Goal: Book appointment/travel/reservation

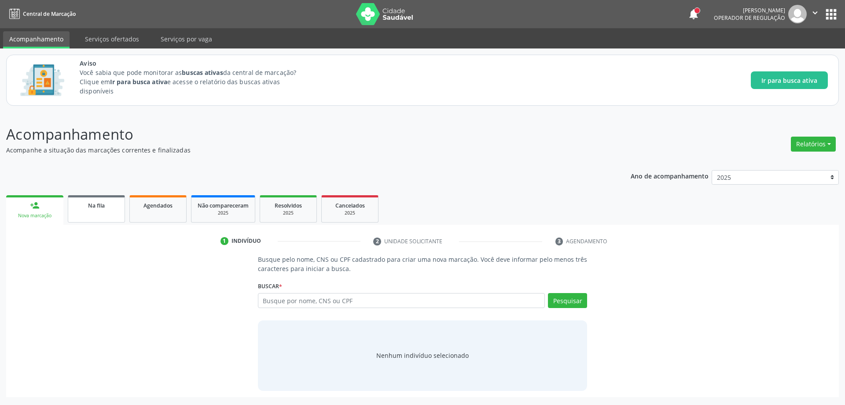
click at [82, 210] on link "Na fila" at bounding box center [96, 208] width 57 height 27
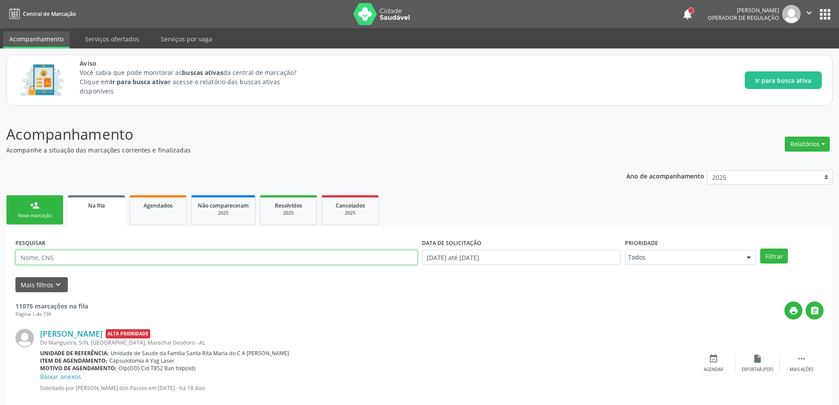
paste input "700900943267591"
type input "700900943267591"
click at [782, 257] on button "Filtrar" at bounding box center [774, 255] width 28 height 15
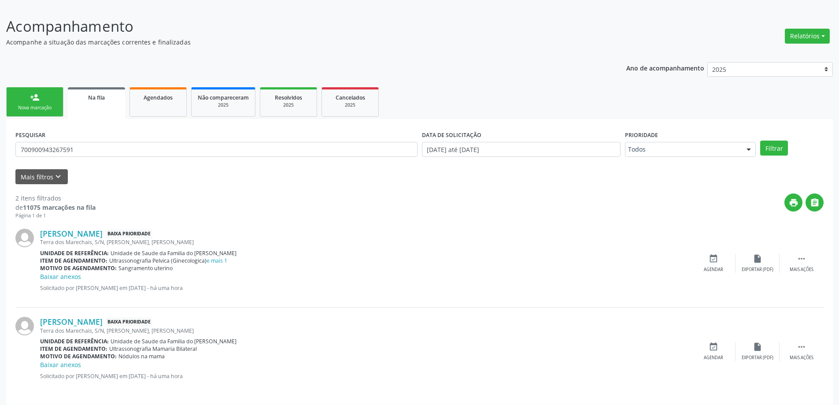
scroll to position [114, 0]
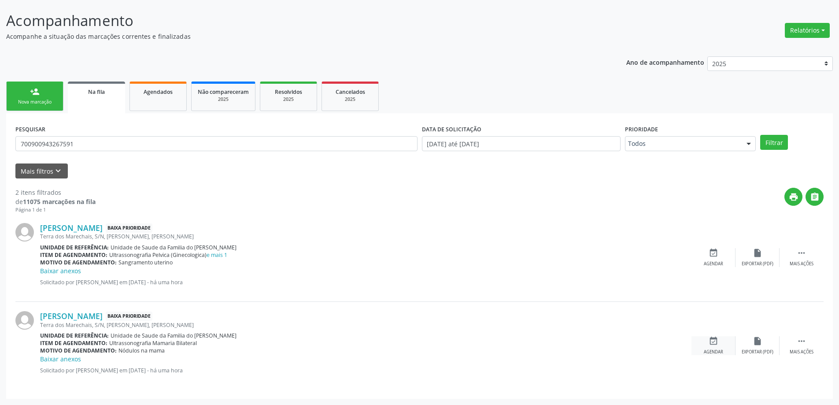
click at [717, 339] on icon "event_available" at bounding box center [714, 341] width 10 height 10
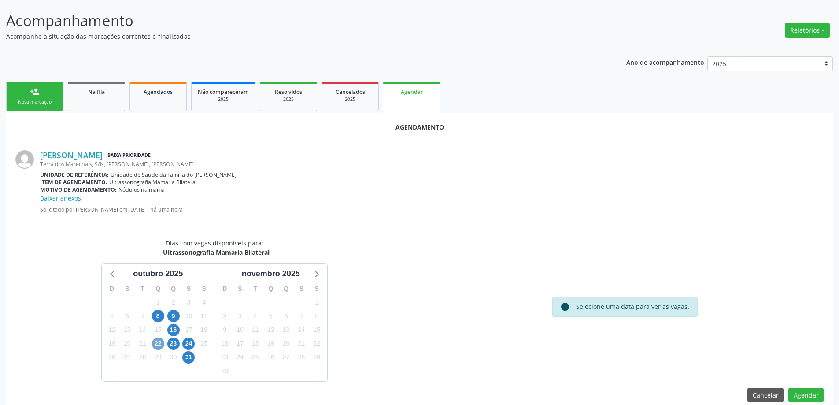
click at [160, 344] on span "22" at bounding box center [158, 343] width 12 height 12
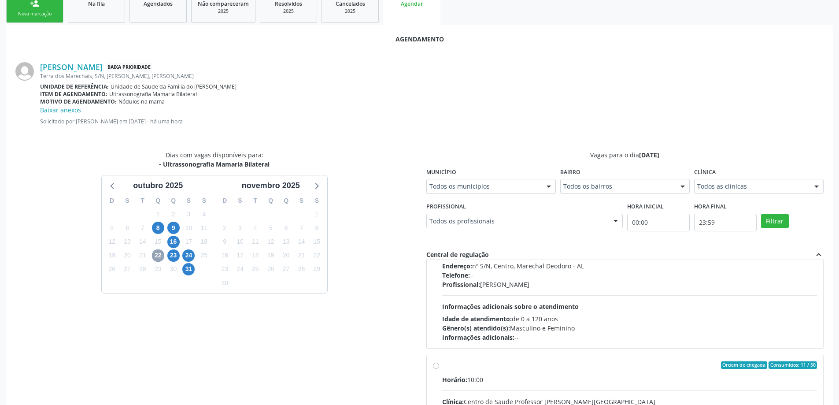
scroll to position [88, 0]
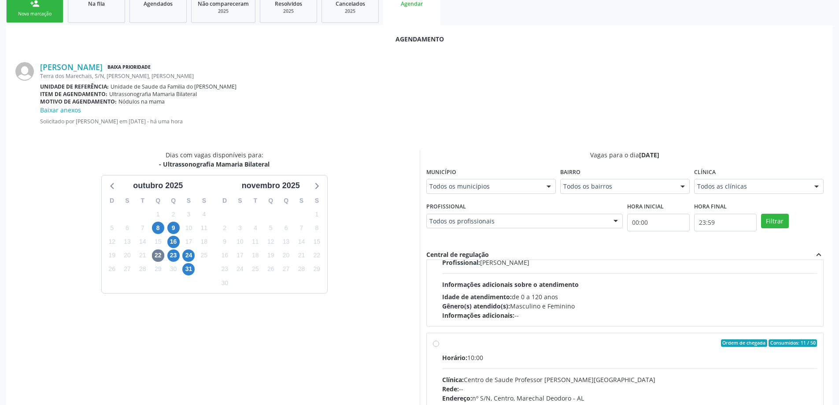
click at [442, 344] on label "Ordem de chegada Consumidos: 11 / 50 Horário: 10:00 Clínica: Centro de Saude Pr…" at bounding box center [629, 406] width 375 height 135
click at [434, 344] on input "Ordem de chegada Consumidos: 11 / 50 Horário: 10:00 Clínica: Centro de Saude Pr…" at bounding box center [436, 343] width 6 height 8
radio input "true"
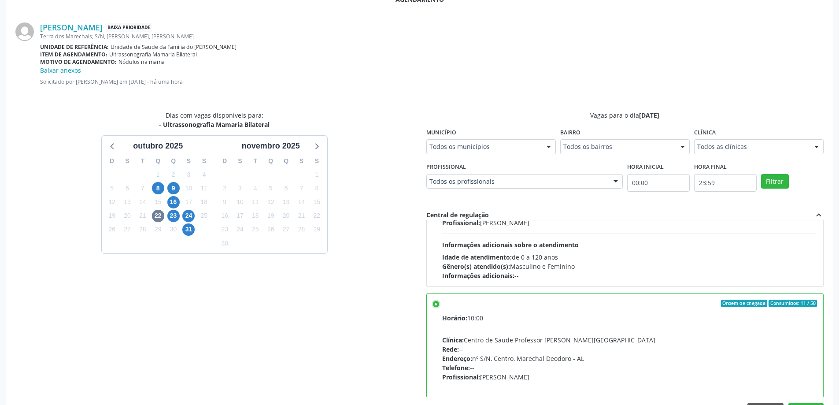
scroll to position [269, 0]
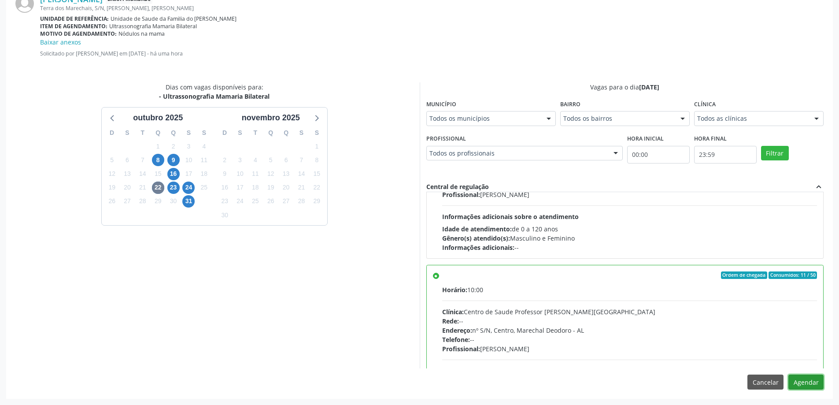
click at [810, 382] on button "Agendar" at bounding box center [805, 381] width 35 height 15
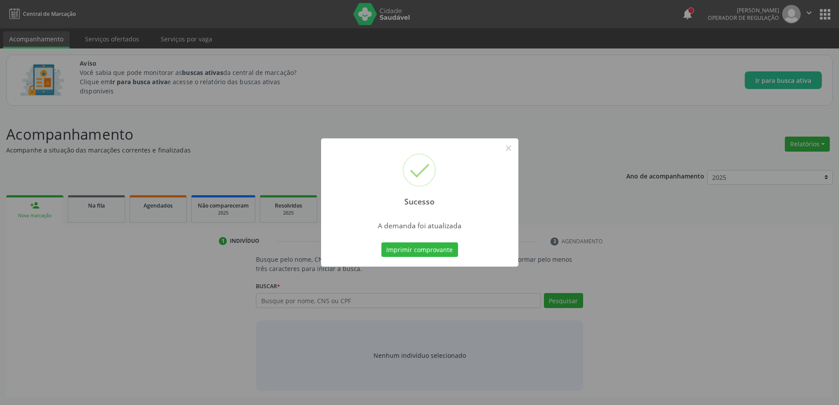
scroll to position [0, 0]
click at [511, 151] on button "×" at bounding box center [511, 147] width 15 height 15
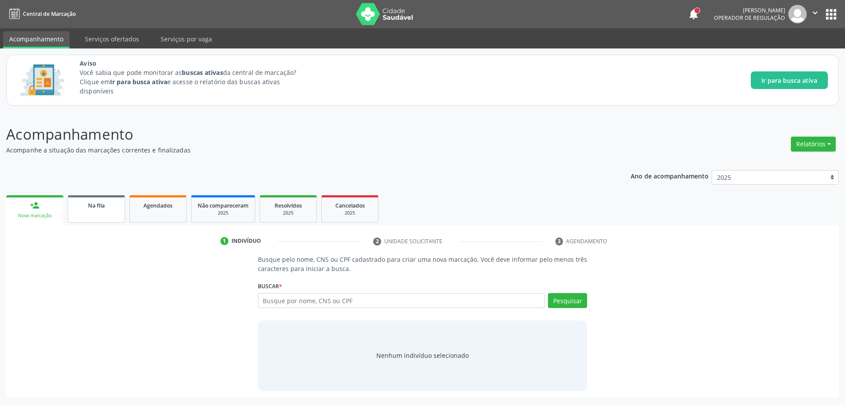
click at [110, 210] on link "Na fila" at bounding box center [96, 208] width 57 height 27
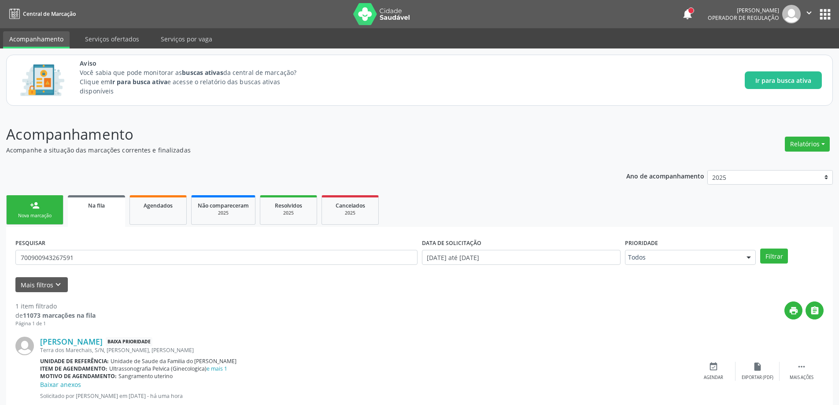
scroll to position [26, 0]
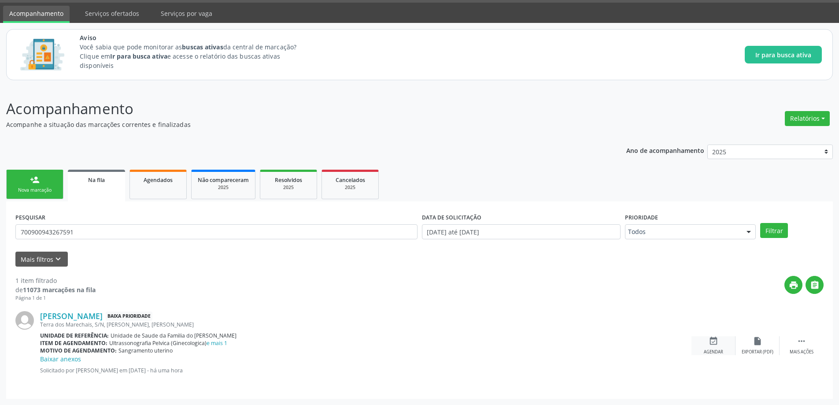
click at [712, 343] on icon "event_available" at bounding box center [714, 341] width 10 height 10
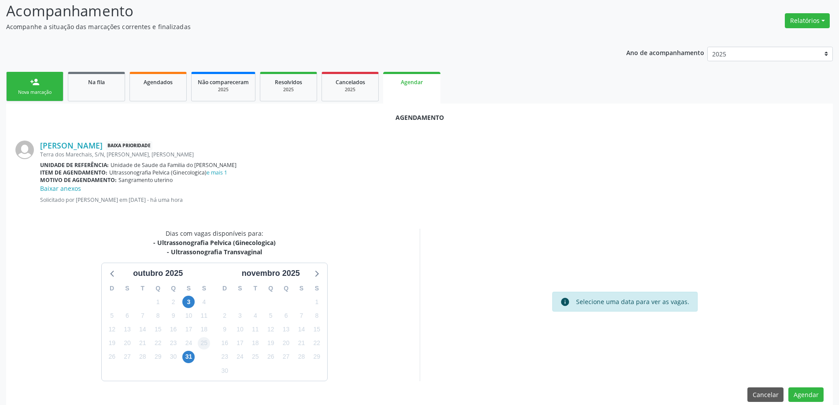
scroll to position [136, 0]
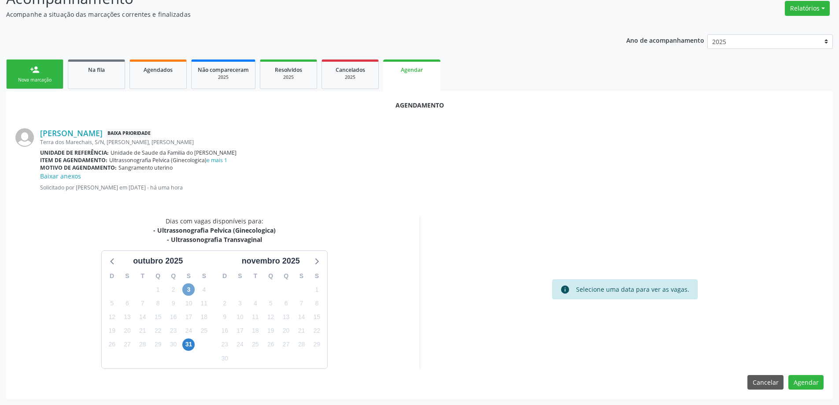
click at [190, 293] on span "3" at bounding box center [188, 289] width 12 height 12
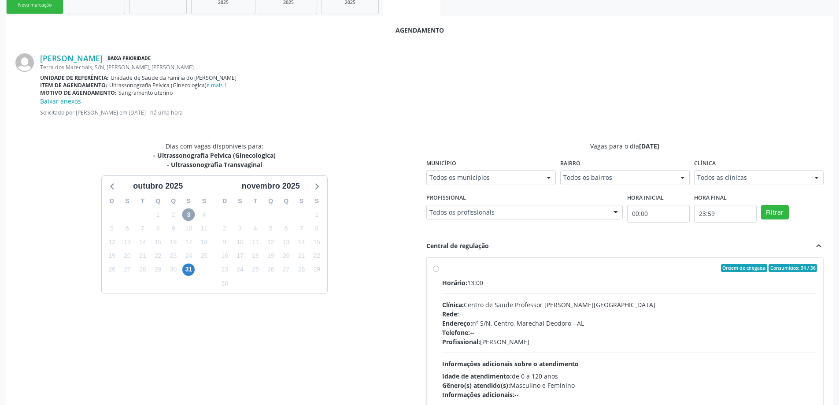
scroll to position [224, 0]
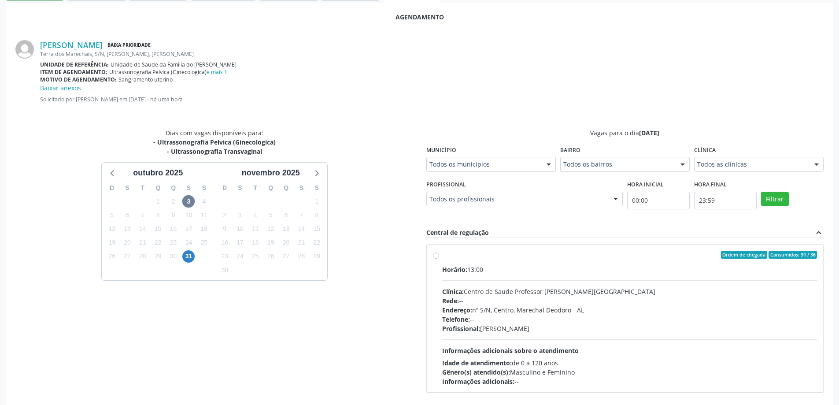
click at [442, 257] on label "Ordem de chegada Consumidos: 34 / 36 Horário: 13:00 Clínica: Centro de Saude Pr…" at bounding box center [629, 318] width 375 height 135
click at [438, 257] on input "Ordem de chegada Consumidos: 34 / 36 Horário: 13:00 Clínica: Centro de Saude Pr…" at bounding box center [436, 255] width 6 height 8
radio input "true"
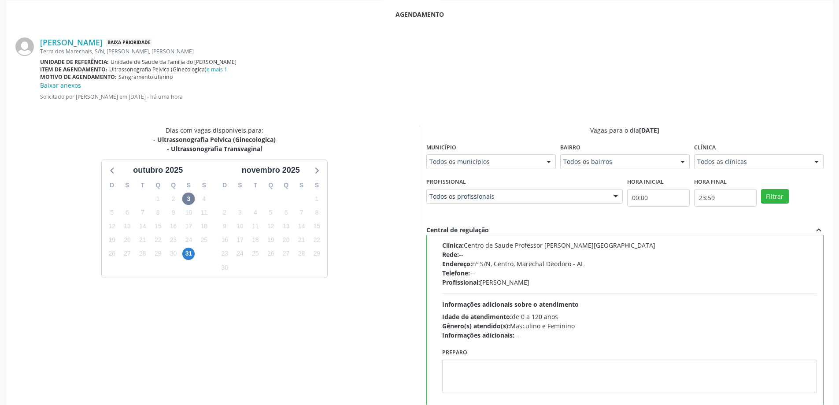
scroll to position [269, 0]
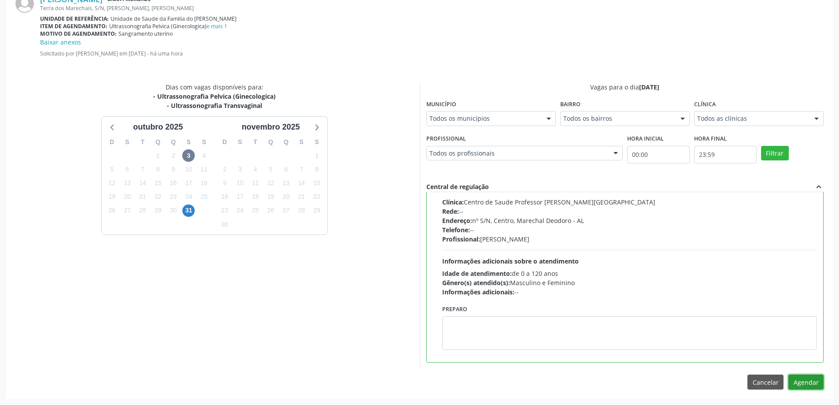
click at [818, 385] on button "Agendar" at bounding box center [805, 381] width 35 height 15
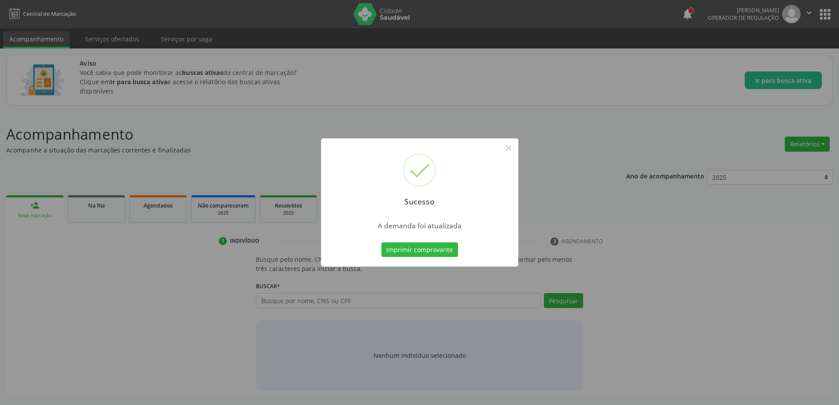
scroll to position [0, 0]
click at [513, 147] on button "×" at bounding box center [511, 147] width 15 height 15
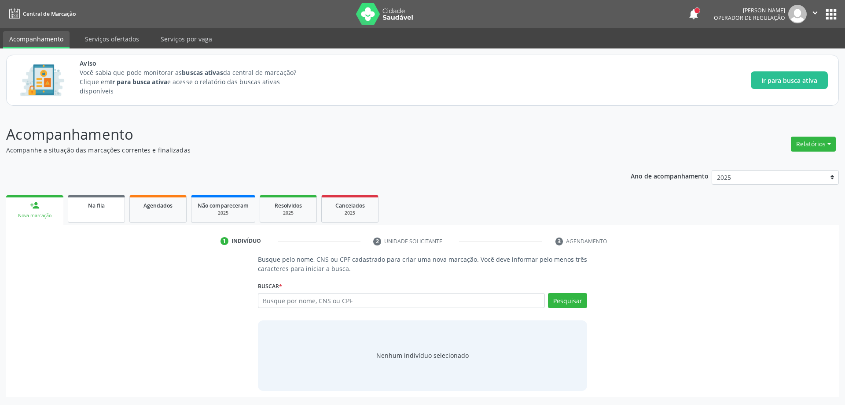
click at [114, 213] on link "Na fila" at bounding box center [96, 208] width 57 height 27
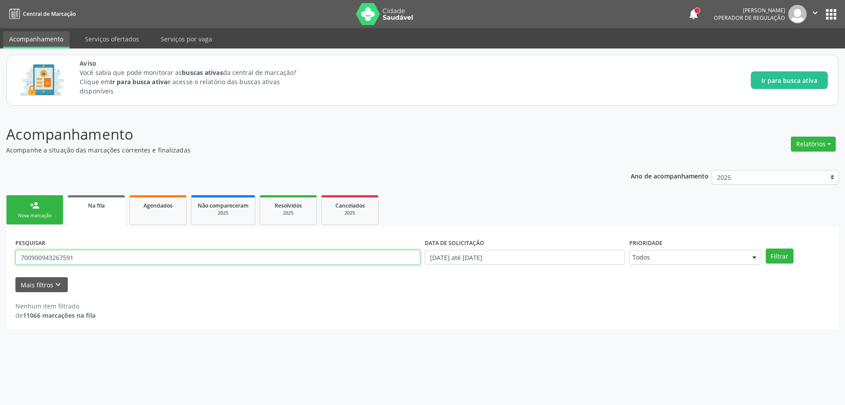
click at [81, 256] on input "700900943267591" at bounding box center [217, 257] width 405 height 15
type input "7"
type input "708909790066017"
click at [775, 255] on button "Filtrar" at bounding box center [780, 255] width 28 height 15
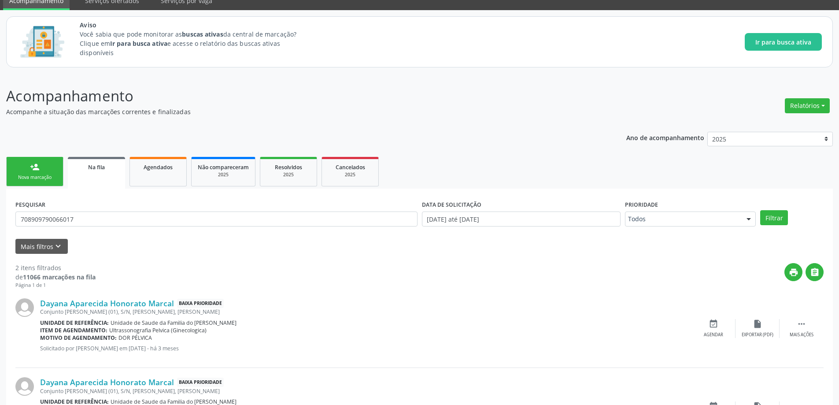
scroll to position [103, 0]
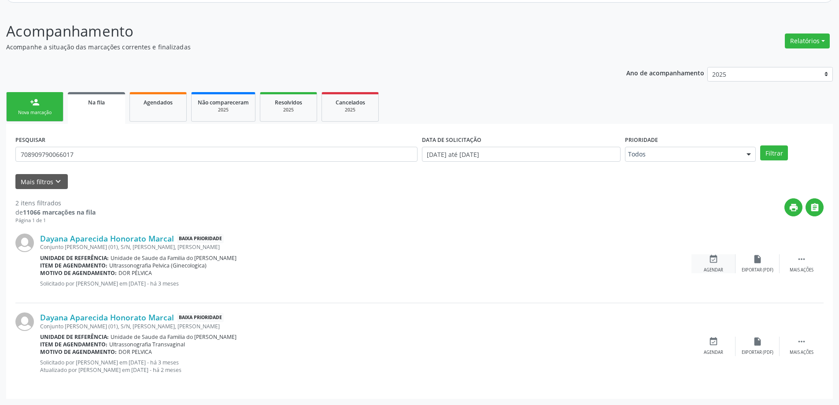
click at [709, 261] on icon "event_available" at bounding box center [714, 259] width 10 height 10
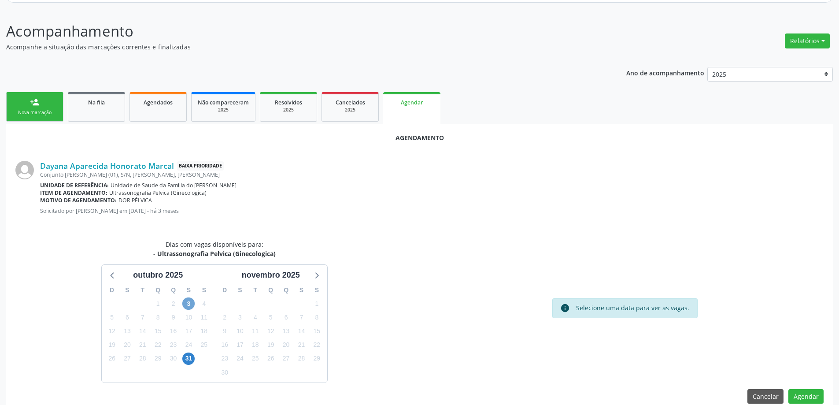
click at [185, 302] on span "3" at bounding box center [188, 303] width 12 height 12
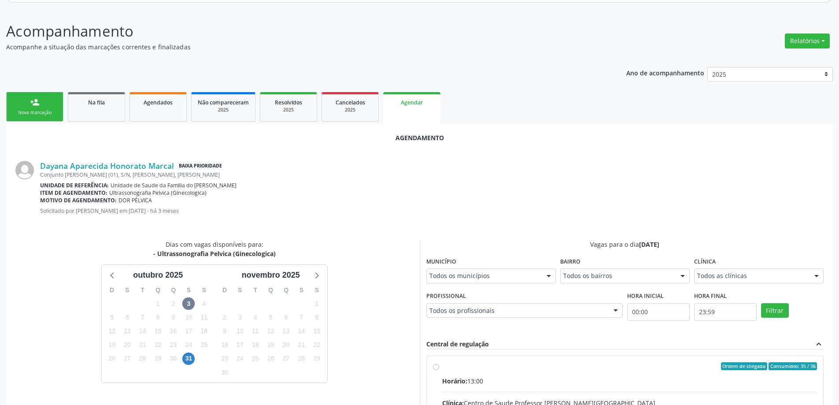
click at [436, 367] on input "Ordem de chegada Consumidos: 35 / 36 Horário: 13:00 Clínica: Centro de Saude Pr…" at bounding box center [436, 366] width 6 height 8
radio input "true"
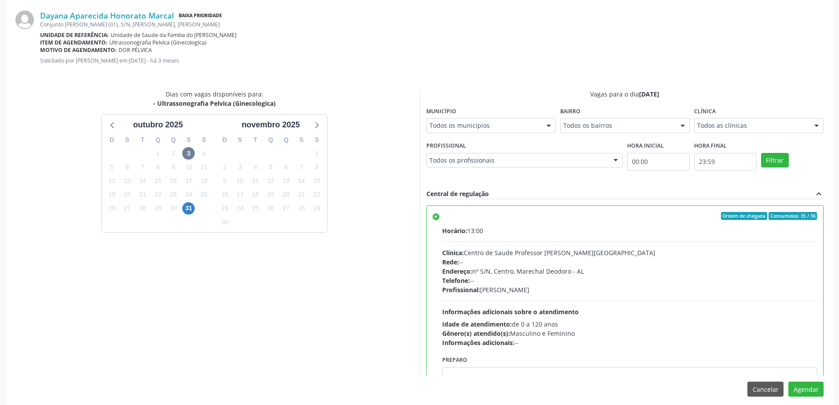
scroll to position [260, 0]
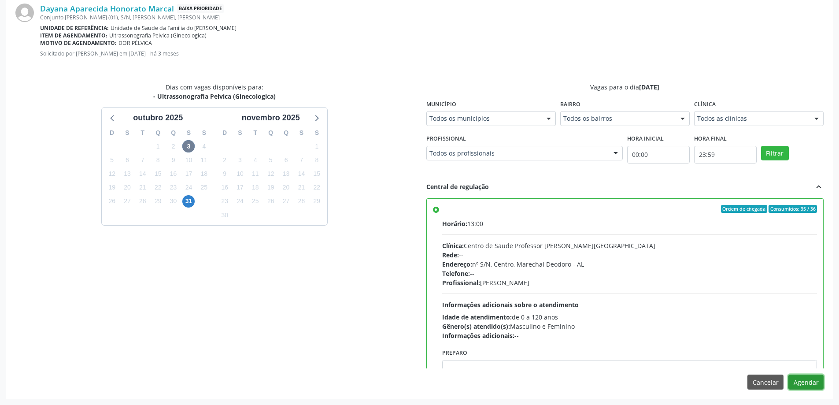
click at [811, 380] on button "Agendar" at bounding box center [805, 381] width 35 height 15
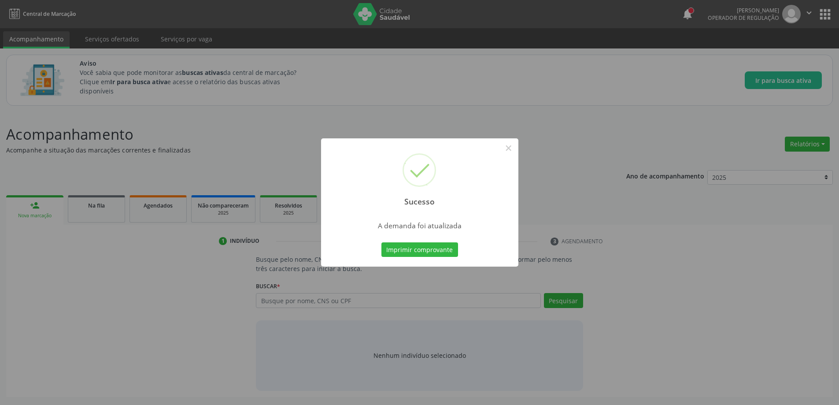
scroll to position [0, 0]
click at [509, 147] on button "×" at bounding box center [511, 147] width 15 height 15
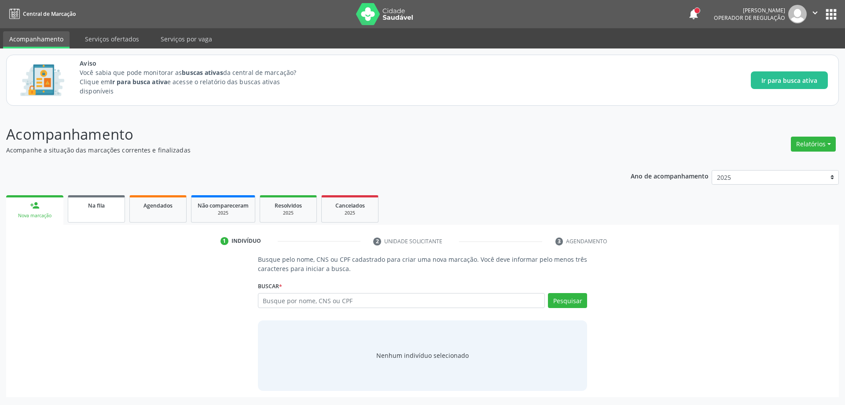
click at [90, 209] on div "Na fila" at bounding box center [96, 204] width 44 height 9
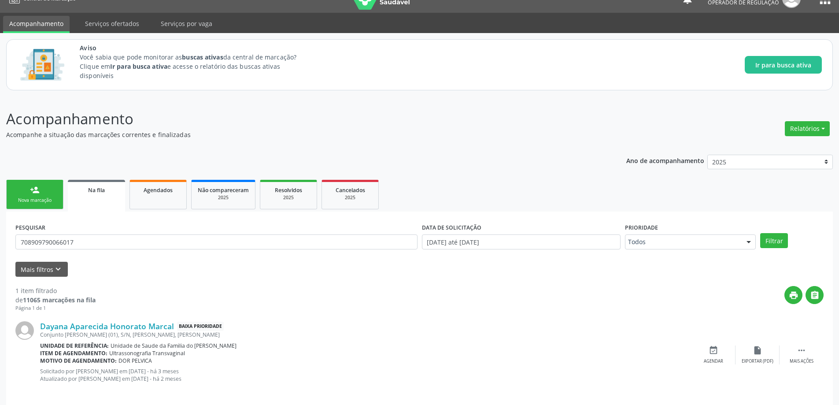
scroll to position [24, 0]
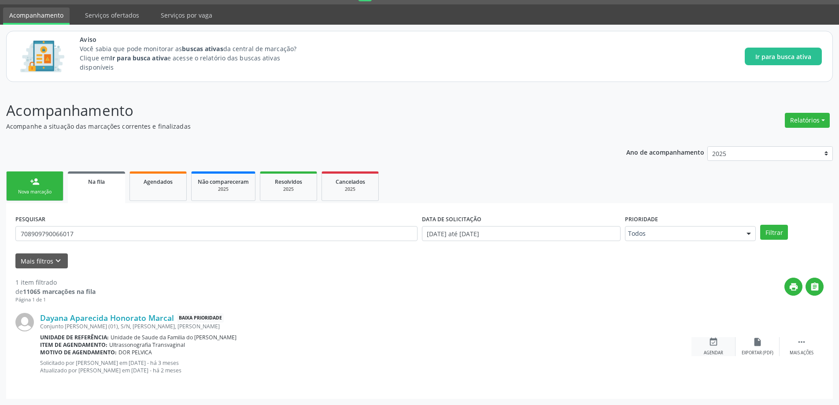
click at [712, 347] on div "event_available Agendar" at bounding box center [713, 346] width 44 height 19
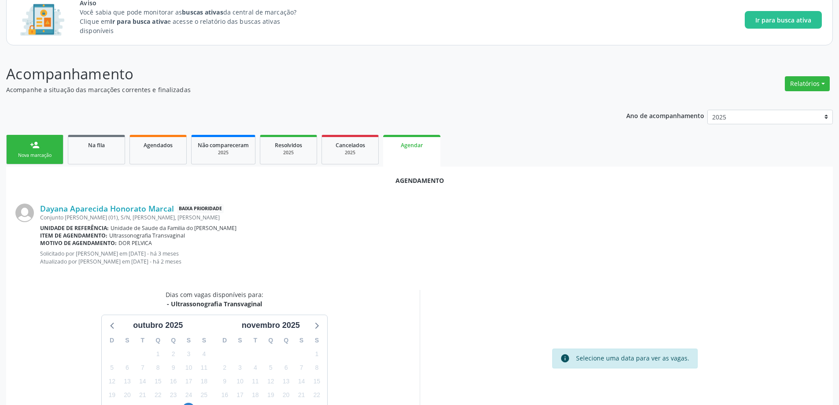
scroll to position [125, 0]
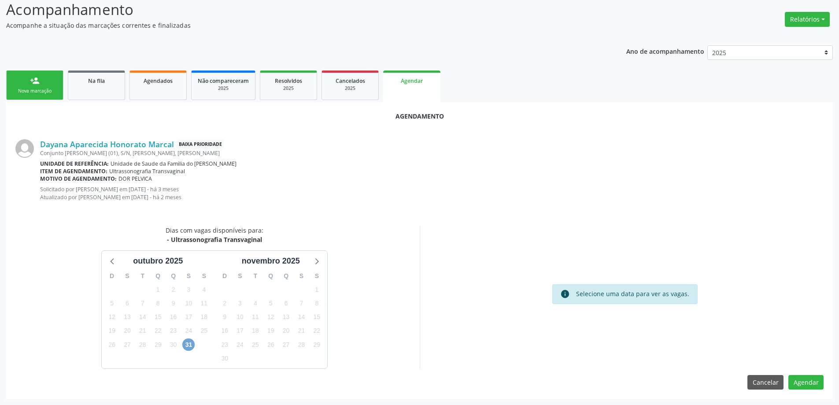
click at [183, 344] on span "31" at bounding box center [188, 344] width 12 height 12
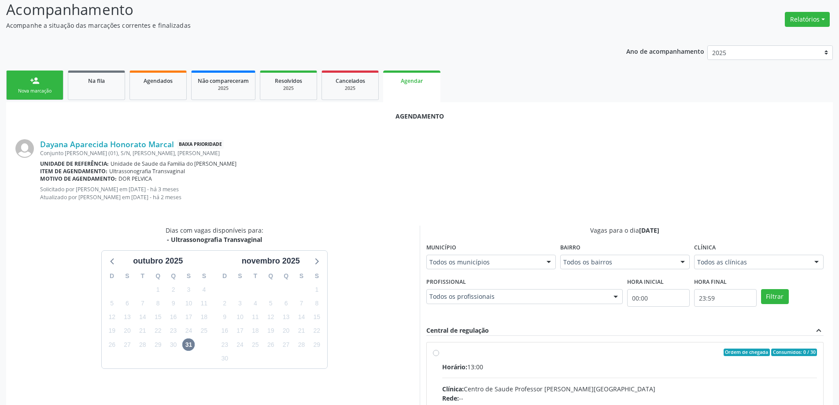
radio input "true"
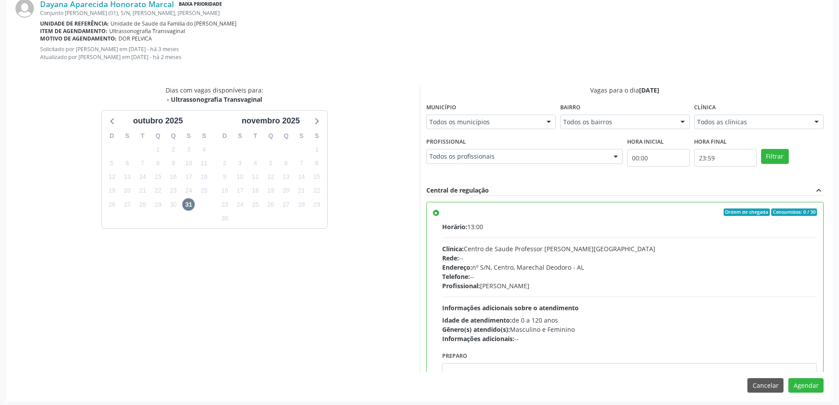
scroll to position [268, 0]
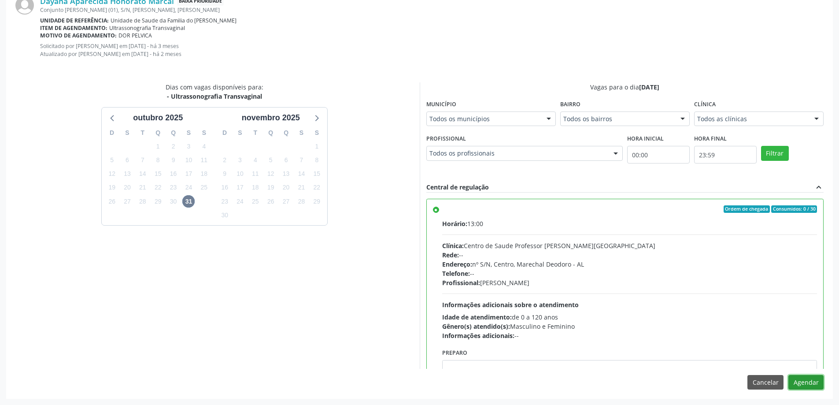
click at [800, 387] on button "Agendar" at bounding box center [805, 382] width 35 height 15
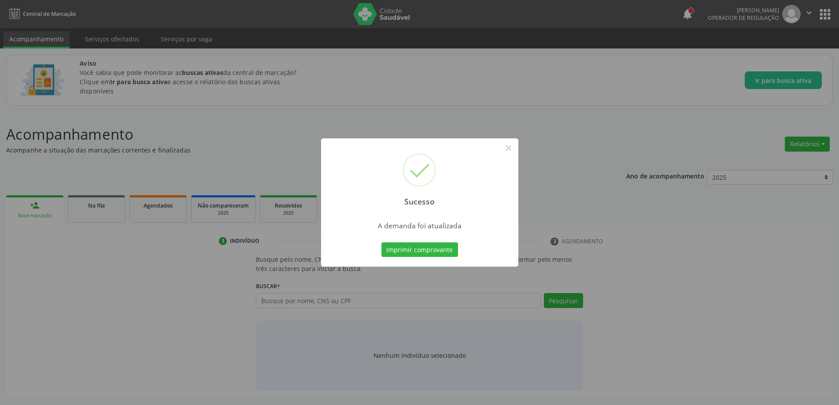
scroll to position [0, 0]
click at [510, 147] on button "×" at bounding box center [511, 147] width 15 height 15
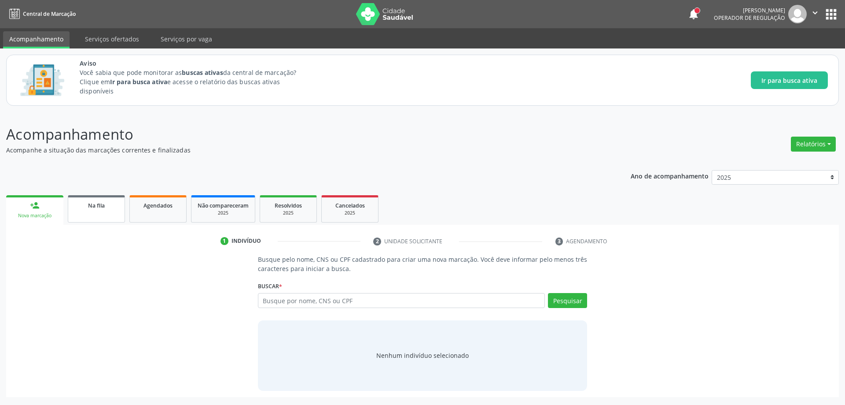
click at [81, 213] on link "Na fila" at bounding box center [96, 208] width 57 height 27
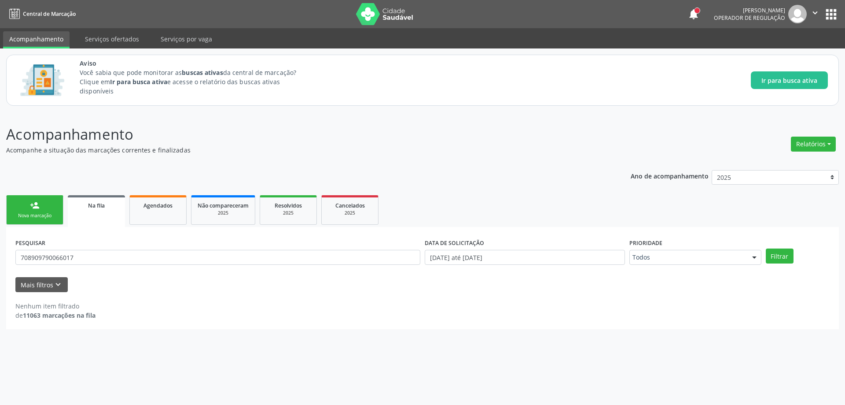
click at [100, 215] on link "Na fila" at bounding box center [96, 211] width 57 height 32
click at [89, 255] on input "708909790066017" at bounding box center [217, 257] width 405 height 15
type input "7"
click at [402, 122] on div "Acompanhamento Acompanhe a situação das marcações correntes e finalizadas Relat…" at bounding box center [422, 258] width 845 height 293
click at [121, 259] on input "text" at bounding box center [217, 257] width 405 height 15
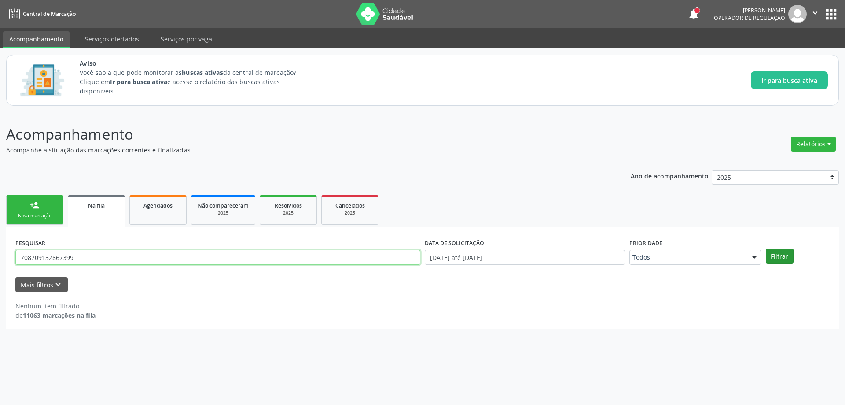
type input "708709132867399"
click at [783, 255] on button "Filtrar" at bounding box center [780, 255] width 28 height 15
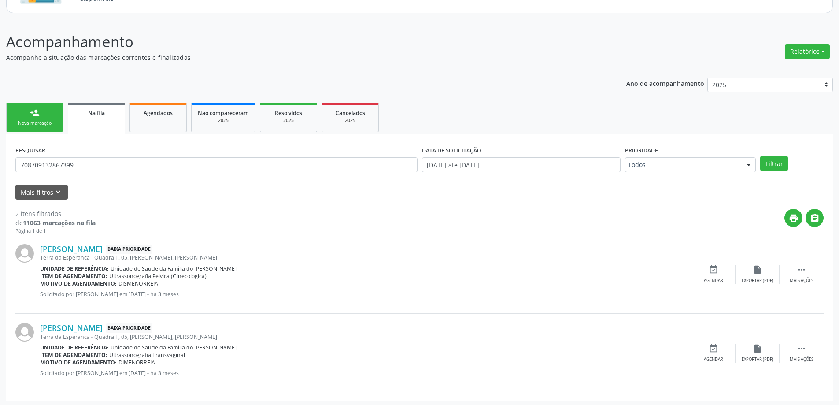
scroll to position [95, 0]
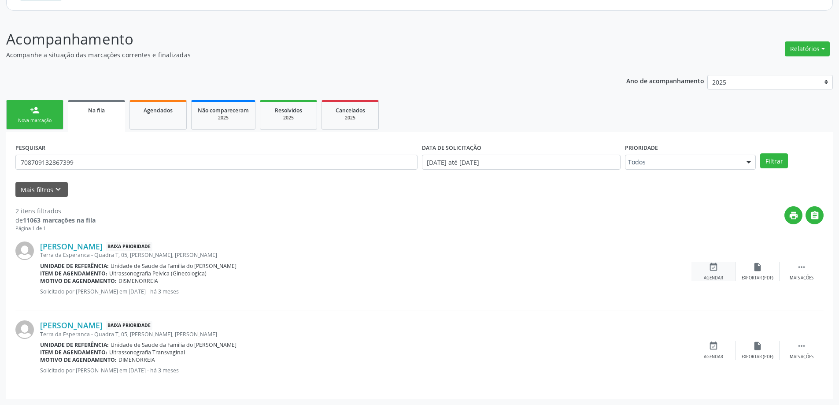
click at [716, 270] on icon "event_available" at bounding box center [714, 267] width 10 height 10
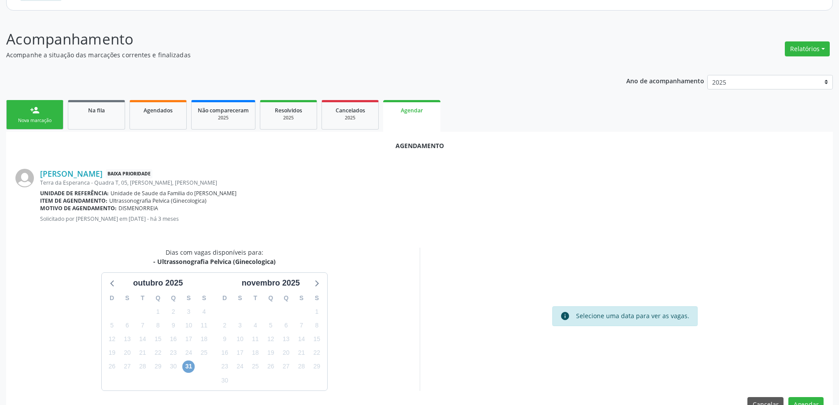
click at [190, 366] on span "31" at bounding box center [188, 366] width 12 height 12
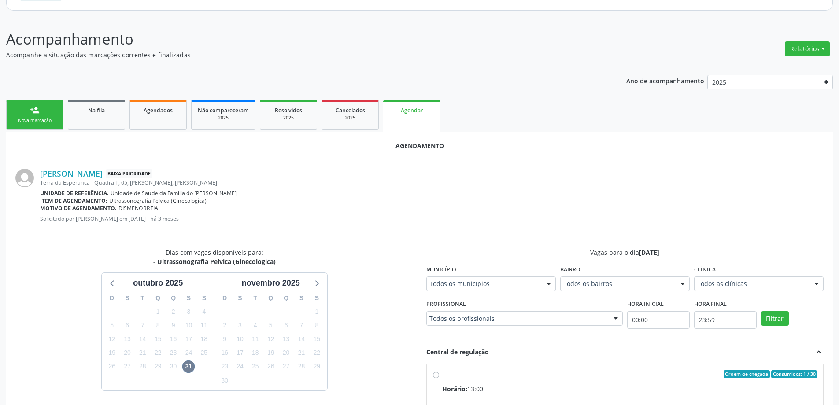
click at [436, 374] on input "Ordem de chegada Consumidos: 1 / 30 Horário: 13:00 Clínica: Centro de Saude Pro…" at bounding box center [436, 374] width 6 height 8
radio input "true"
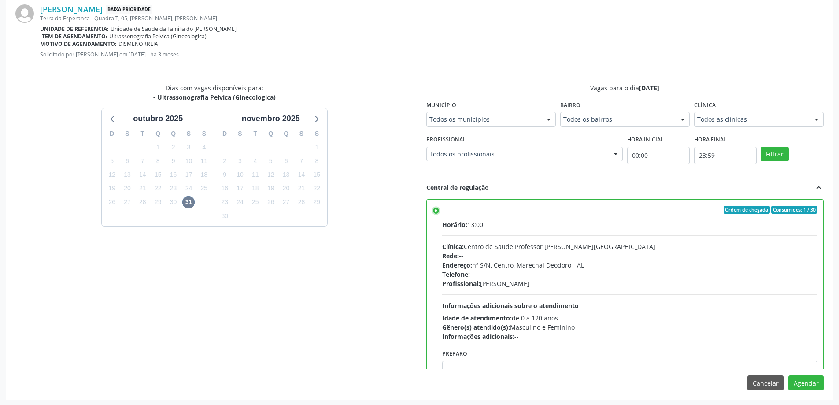
scroll to position [260, 0]
click at [818, 380] on button "Agendar" at bounding box center [805, 381] width 35 height 15
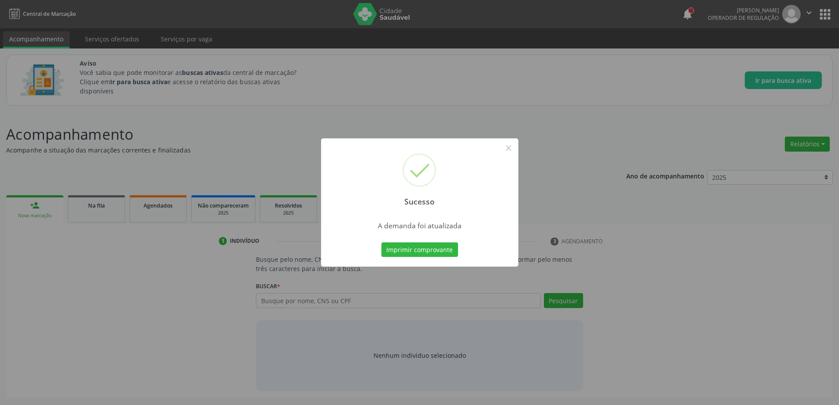
scroll to position [0, 0]
click at [512, 153] on button "×" at bounding box center [511, 147] width 15 height 15
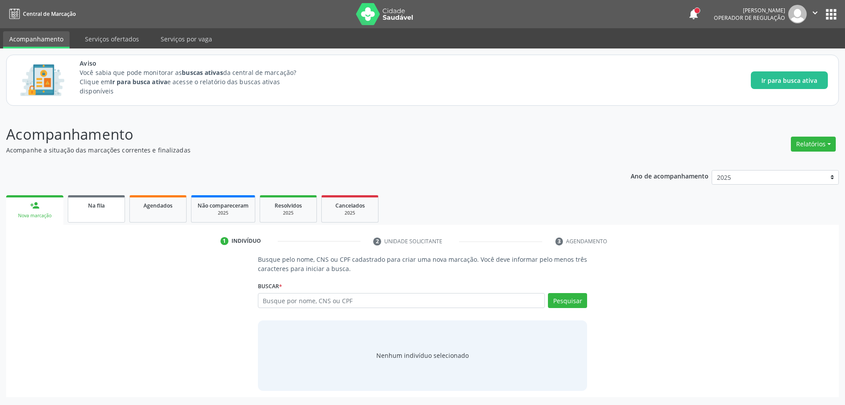
click at [96, 218] on link "Na fila" at bounding box center [96, 208] width 57 height 27
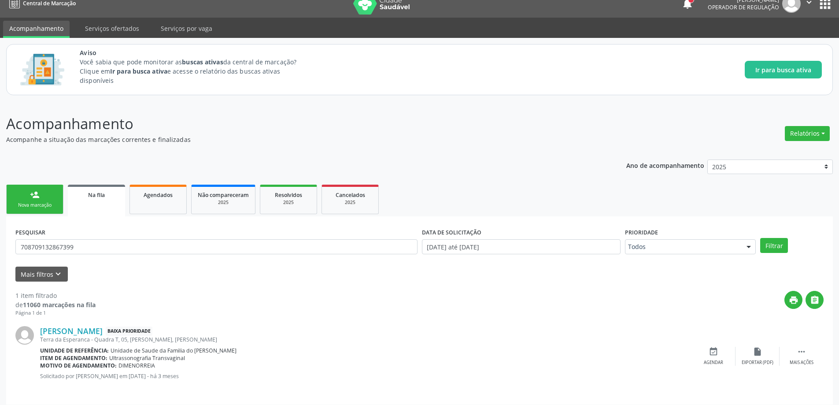
scroll to position [16, 0]
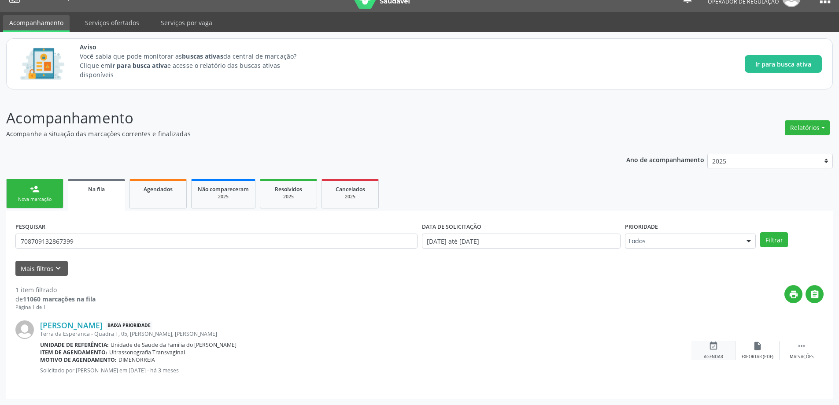
click at [716, 351] on div "event_available Agendar" at bounding box center [713, 350] width 44 height 19
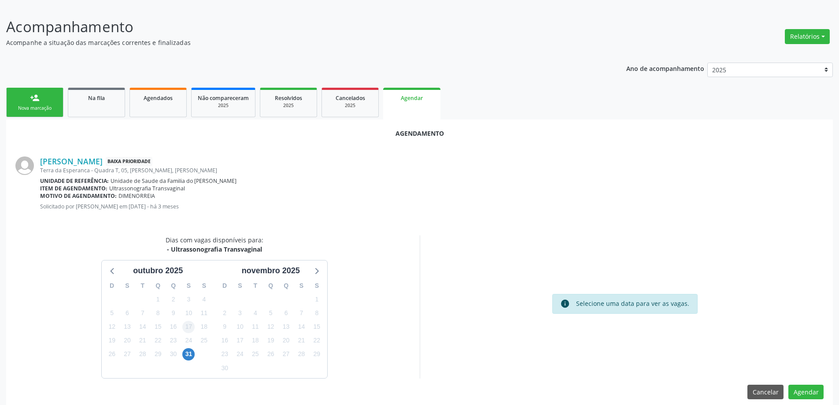
scroll to position [117, 0]
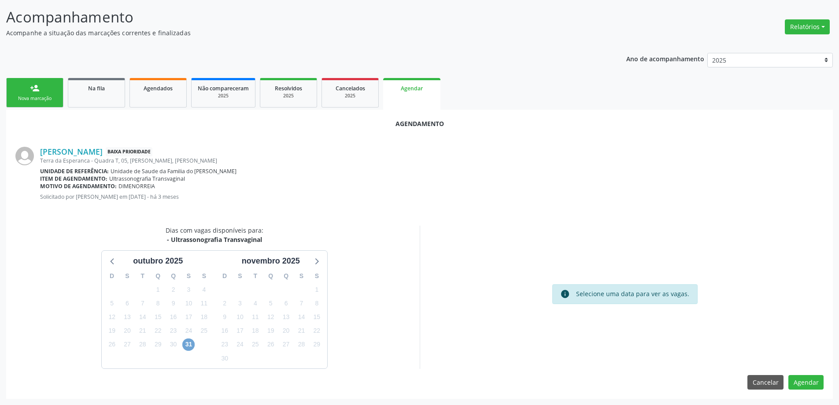
click at [189, 348] on span "31" at bounding box center [188, 344] width 12 height 12
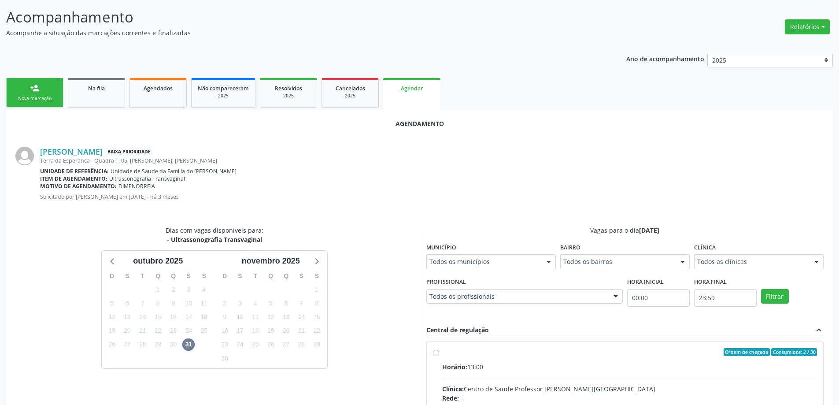
click at [436, 352] on input "Ordem de chegada Consumidos: 2 / 30 Horário: 13:00 Clínica: Centro de Saude Pro…" at bounding box center [436, 352] width 6 height 8
radio input "true"
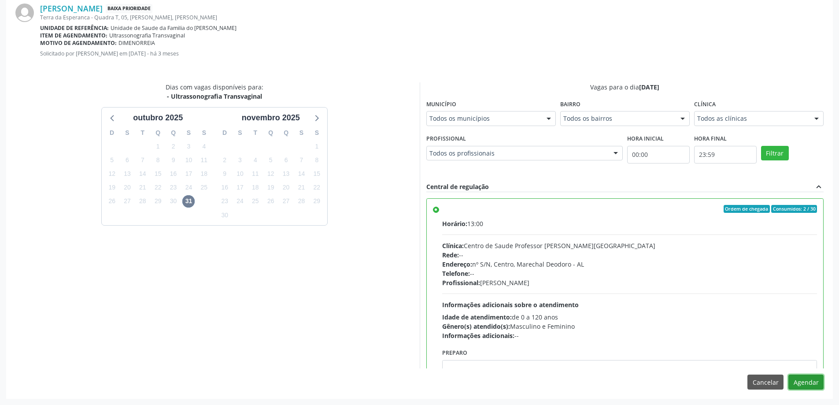
click at [805, 384] on button "Agendar" at bounding box center [805, 381] width 35 height 15
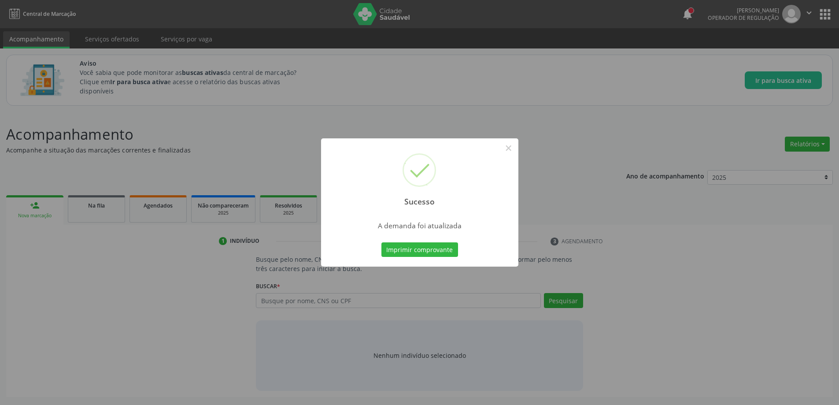
scroll to position [0, 0]
click at [514, 148] on button "×" at bounding box center [511, 147] width 15 height 15
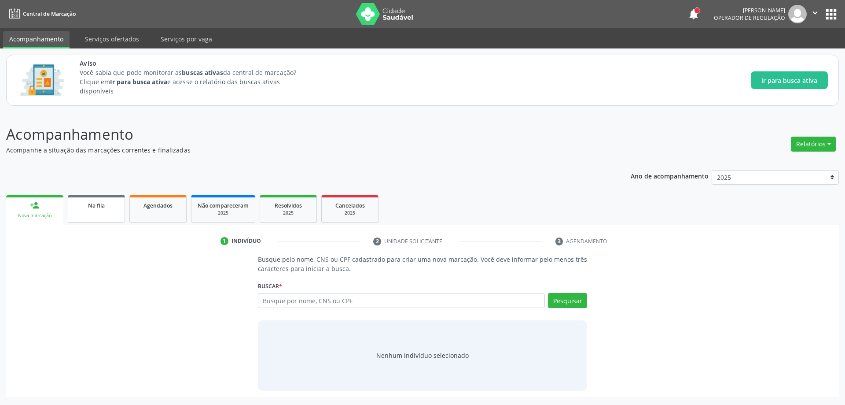
click at [78, 214] on link "Na fila" at bounding box center [96, 208] width 57 height 27
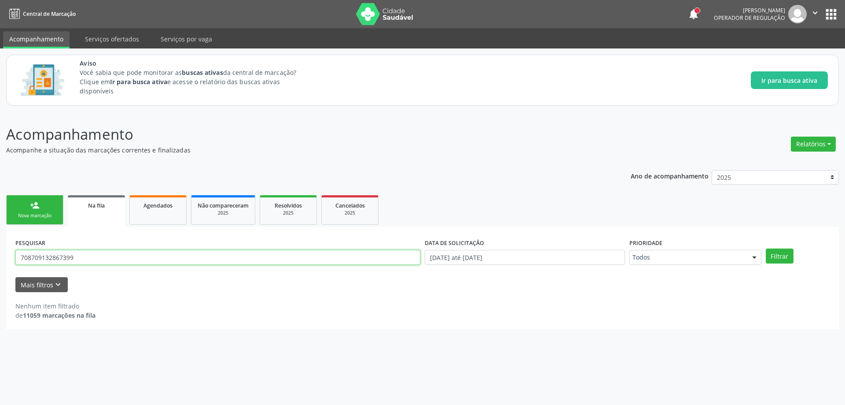
click at [114, 258] on input "708709132867399" at bounding box center [217, 257] width 405 height 15
type input "7"
type input "705409413739899"
click at [785, 258] on button "Filtrar" at bounding box center [780, 255] width 28 height 15
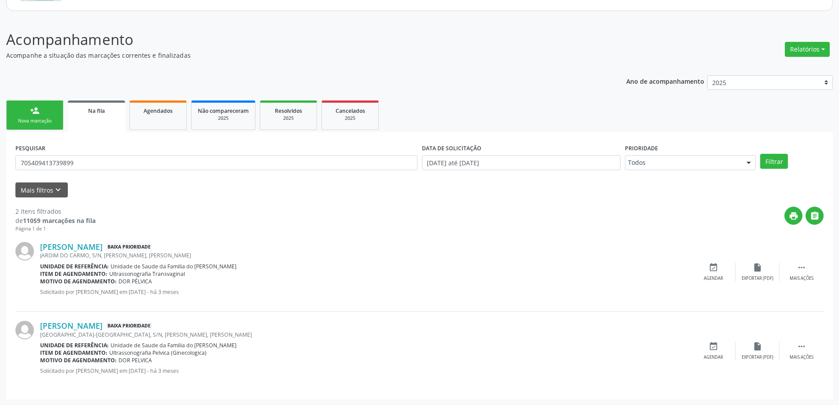
scroll to position [95, 0]
click at [712, 276] on div "Agendar" at bounding box center [713, 278] width 19 height 6
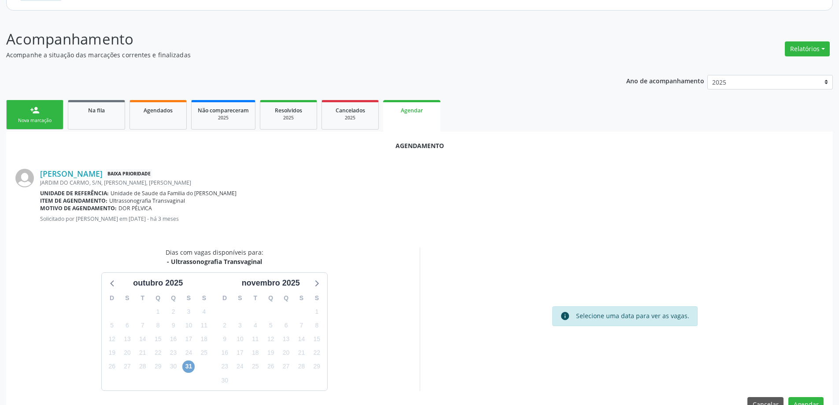
click at [188, 371] on span "31" at bounding box center [188, 366] width 12 height 12
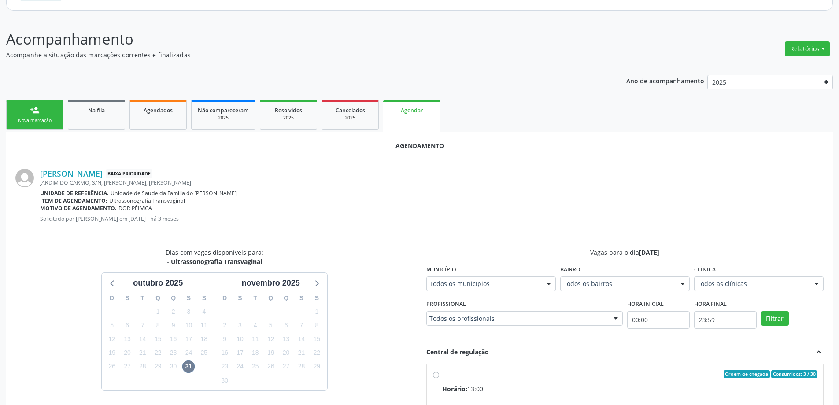
click at [434, 376] on input "Ordem de chegada Consumidos: 3 / 30 Horário: 13:00 Clínica: Centro de Saude Pro…" at bounding box center [436, 374] width 6 height 8
radio input "true"
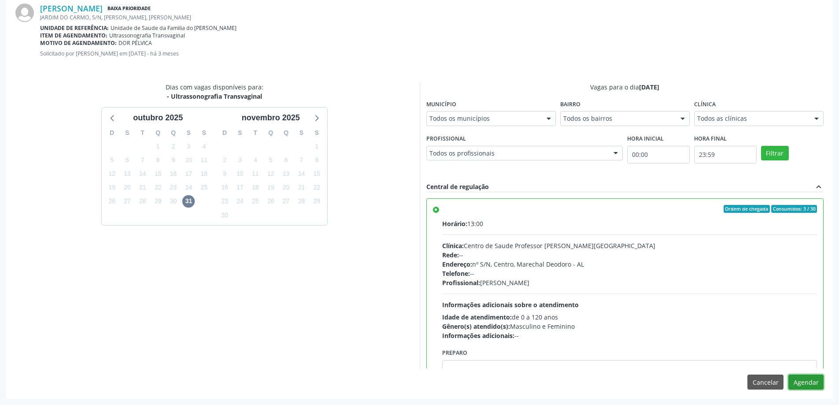
click at [813, 379] on button "Agendar" at bounding box center [805, 381] width 35 height 15
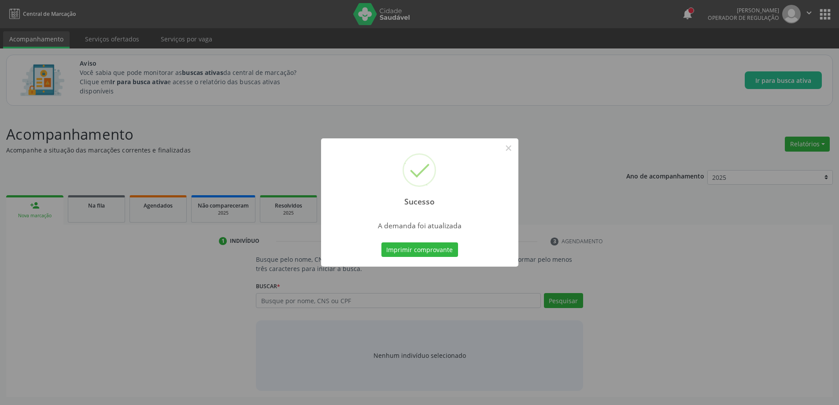
scroll to position [0, 0]
click at [509, 147] on button "×" at bounding box center [511, 147] width 15 height 15
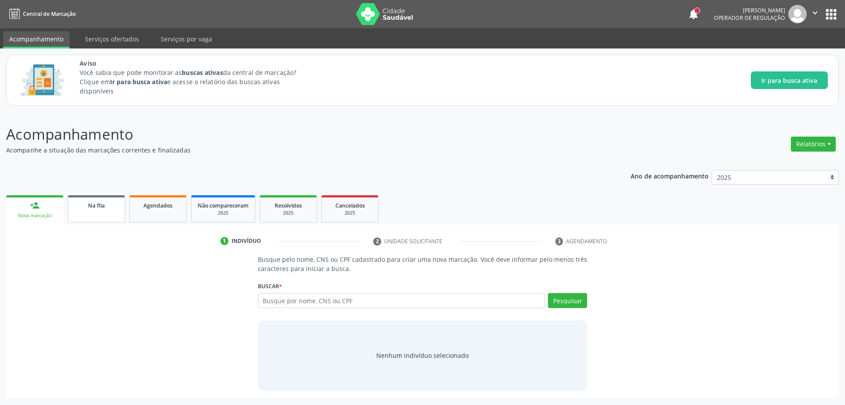
click at [109, 217] on link "Na fila" at bounding box center [96, 208] width 57 height 27
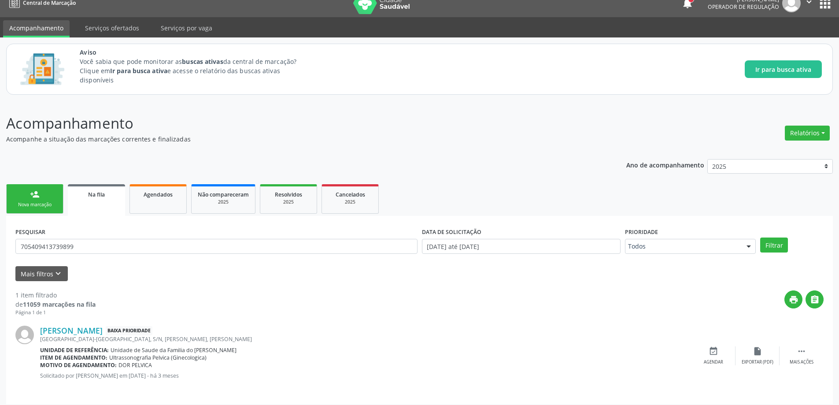
scroll to position [16, 0]
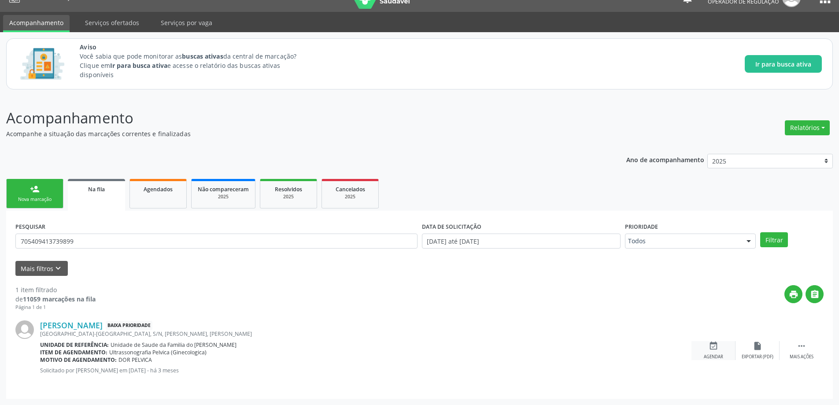
click at [713, 351] on div "event_available Agendar" at bounding box center [713, 350] width 44 height 19
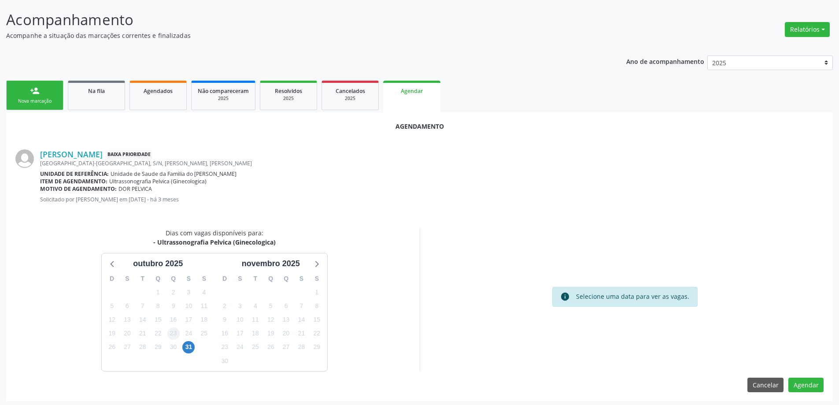
scroll to position [117, 0]
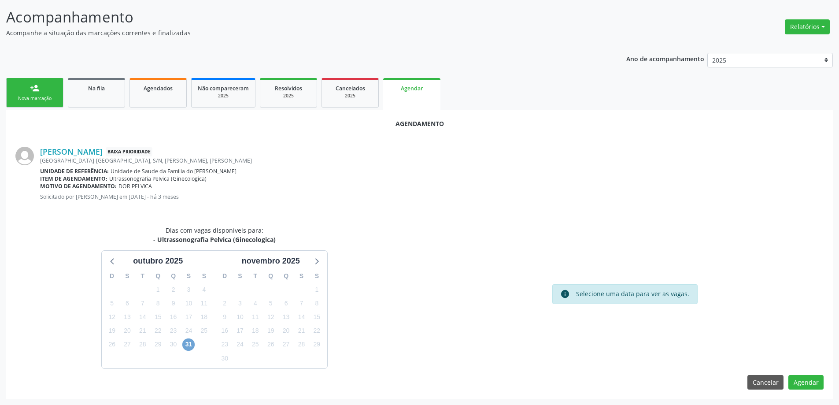
click at [187, 340] on span "31" at bounding box center [188, 344] width 12 height 12
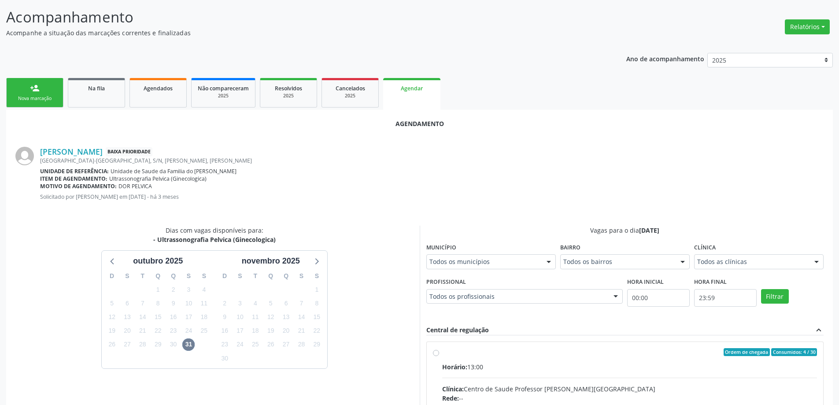
radio input "true"
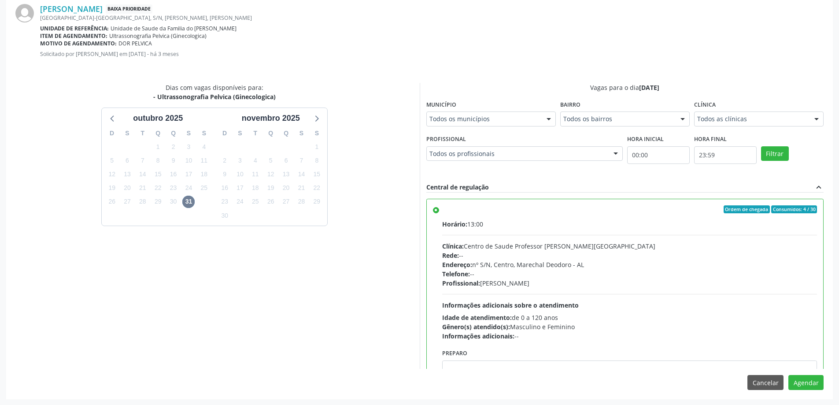
scroll to position [260, 0]
click at [801, 387] on button "Agendar" at bounding box center [805, 381] width 35 height 15
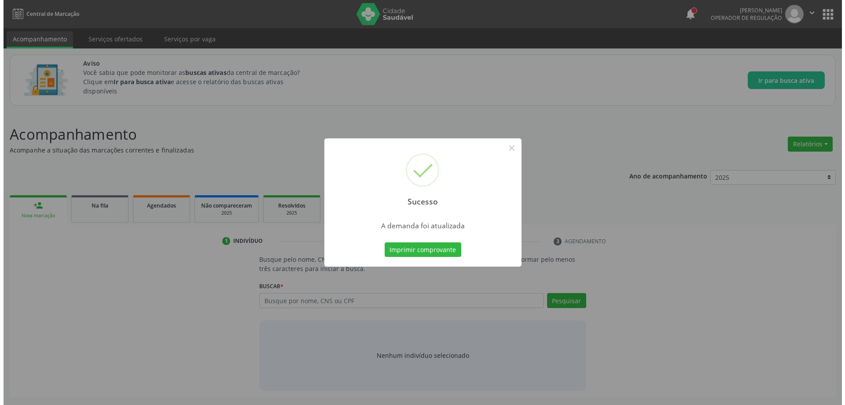
scroll to position [0, 0]
